Goal: Task Accomplishment & Management: Manage account settings

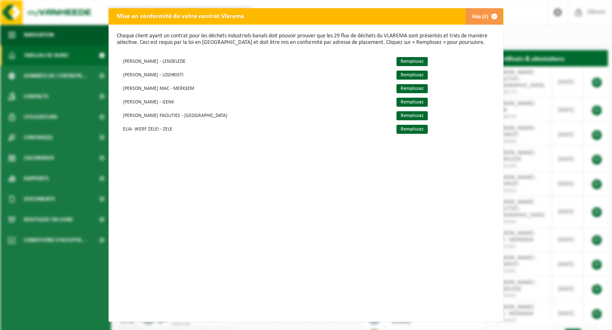
click at [488, 15] on span "button" at bounding box center [494, 16] width 16 height 16
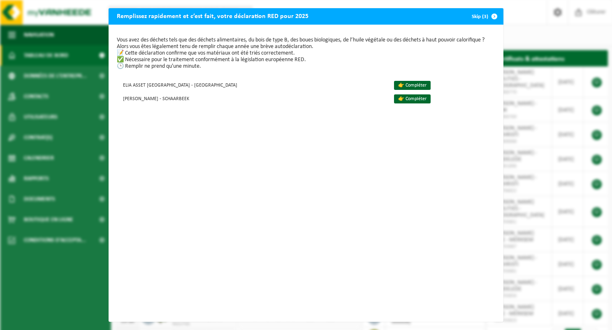
click at [487, 15] on span "button" at bounding box center [494, 16] width 16 height 16
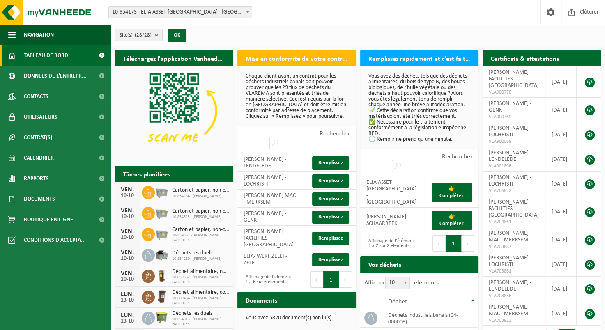
click at [240, 11] on span "10-854173 - [PERSON_NAME] ASSET [GEOGRAPHIC_DATA] - [GEOGRAPHIC_DATA]" at bounding box center [180, 13] width 143 height 12
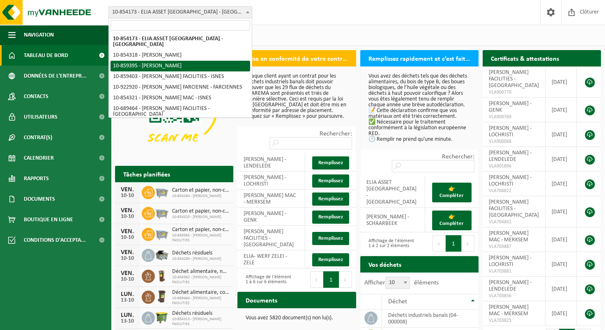
select select "99647"
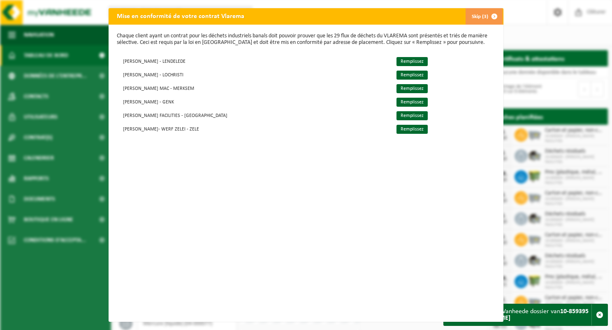
click at [488, 18] on span "button" at bounding box center [494, 16] width 16 height 16
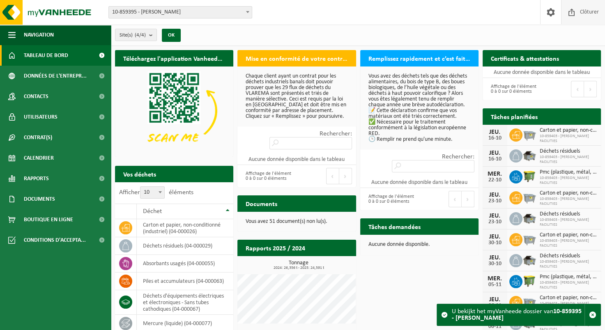
click at [589, 18] on span "Clôturer" at bounding box center [589, 12] width 23 height 24
